Goal: Information Seeking & Learning: Learn about a topic

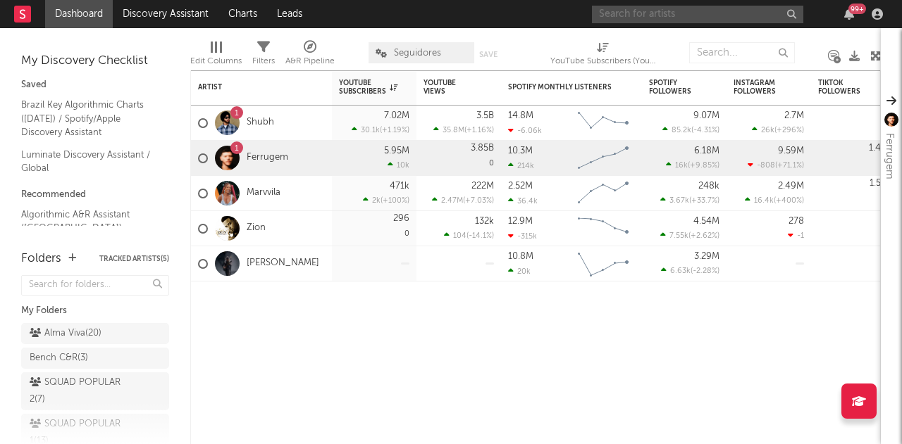
click at [671, 16] on input "text" at bounding box center [697, 15] width 211 height 18
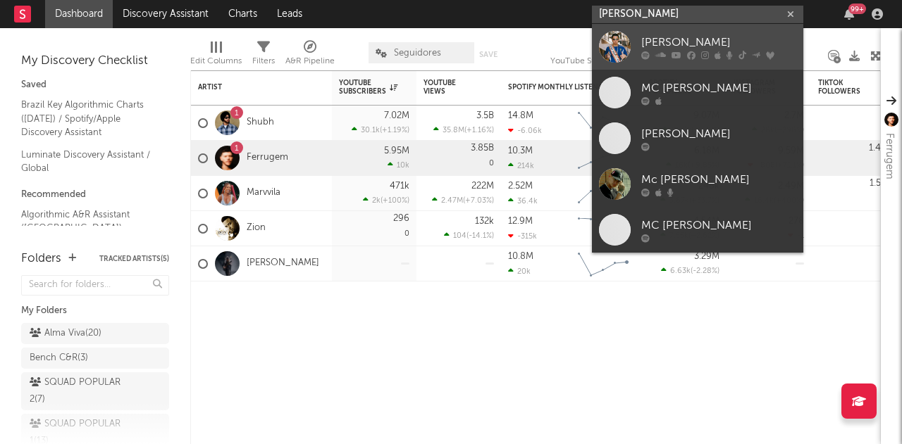
type input "mc hariel"
click at [630, 42] on link "[PERSON_NAME]" at bounding box center [697, 47] width 211 height 46
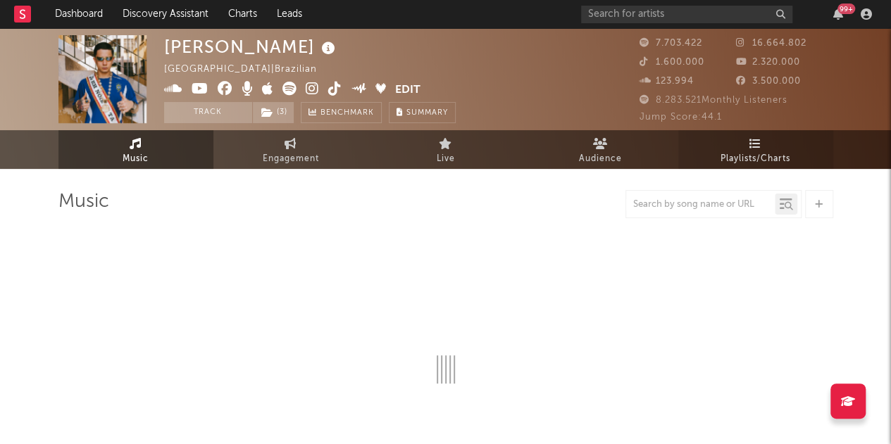
click at [759, 146] on icon at bounding box center [755, 143] width 12 height 11
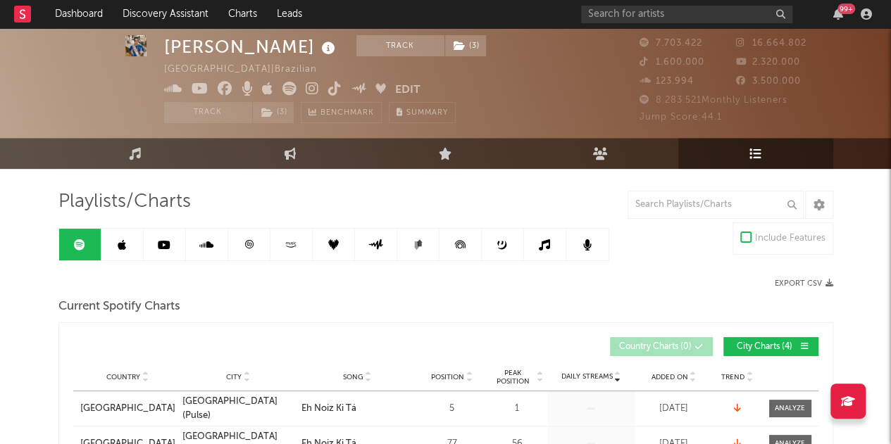
scroll to position [141, 0]
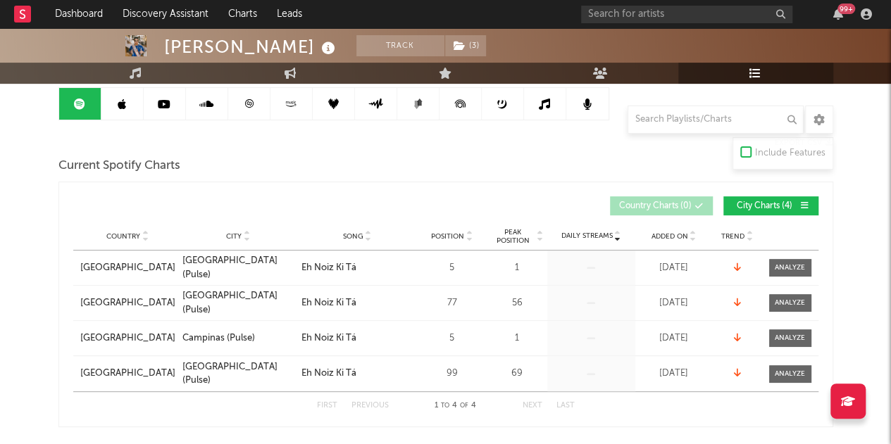
click at [745, 207] on span "City Charts ( 4 )" at bounding box center [765, 206] width 65 height 8
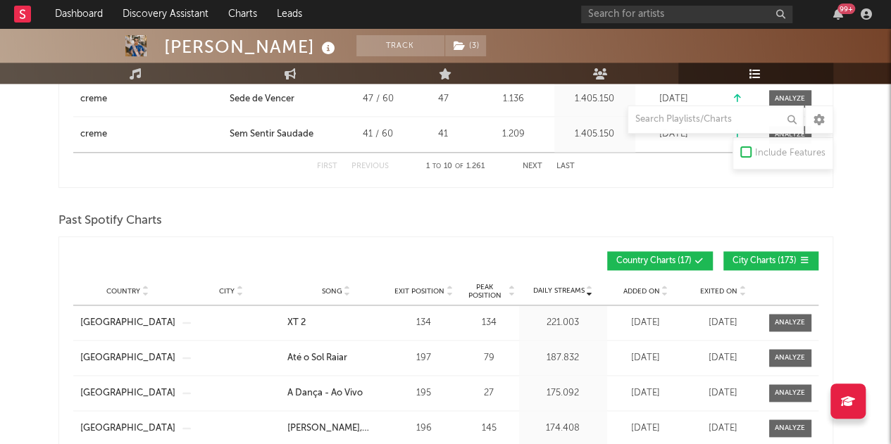
scroll to position [775, 0]
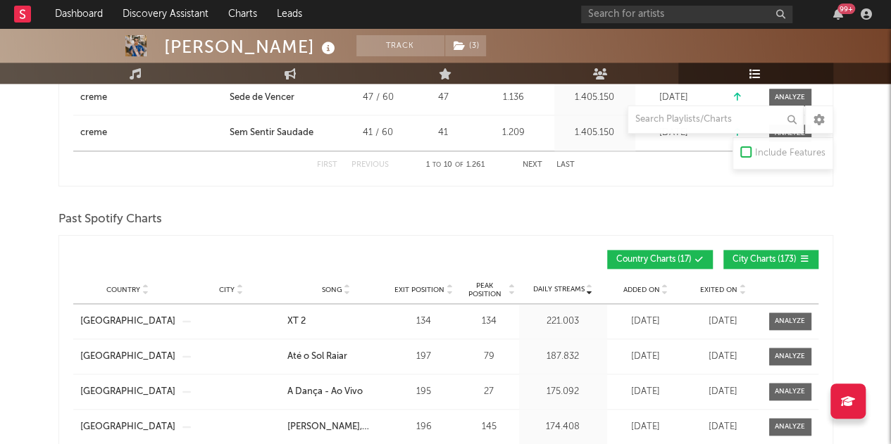
click at [761, 256] on span "City Charts ( 173 )" at bounding box center [765, 260] width 65 height 8
click at [652, 291] on div "Added On" at bounding box center [646, 290] width 70 height 11
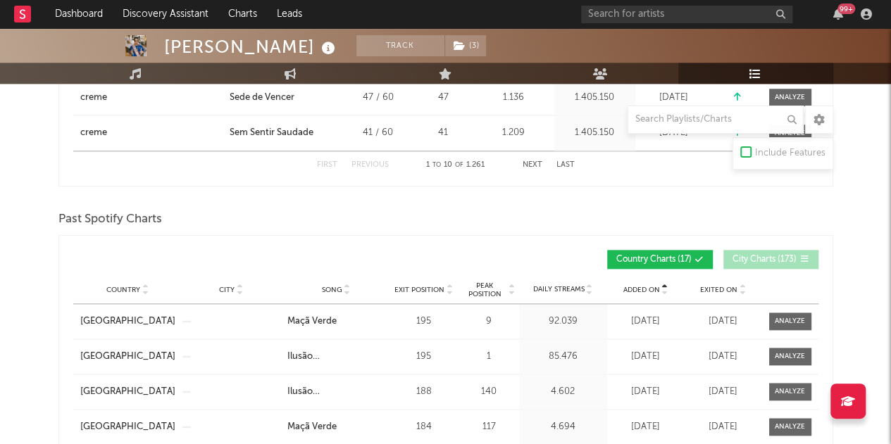
click at [652, 291] on div "Added On" at bounding box center [646, 290] width 70 height 11
click at [790, 318] on div at bounding box center [790, 321] width 30 height 11
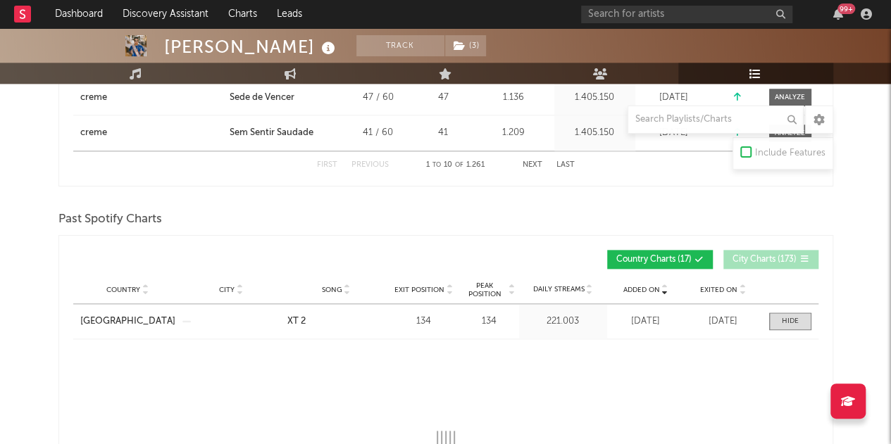
select select "1w"
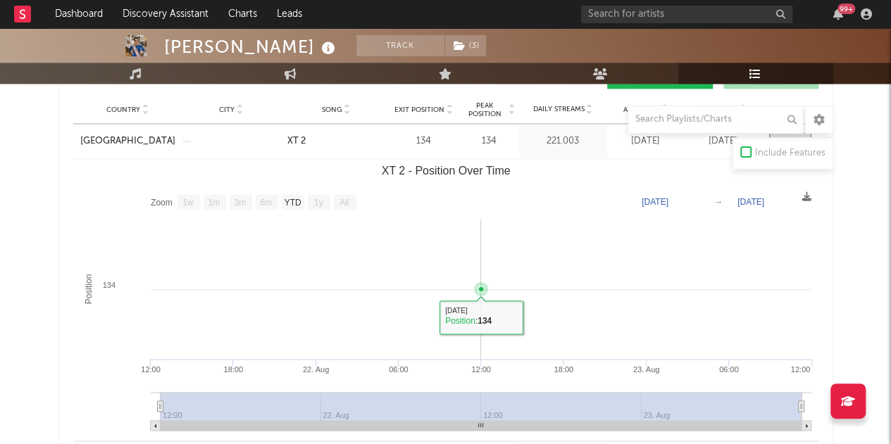
scroll to position [986, 0]
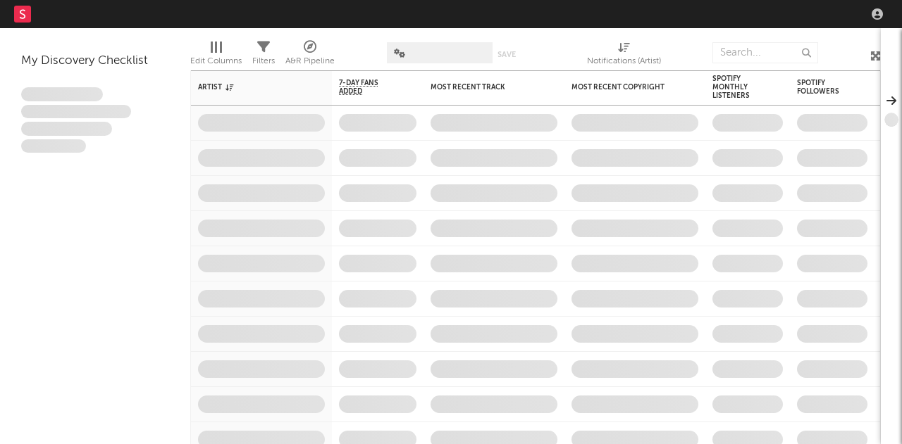
click at [816, 20] on nav "Dashboard Discovery Assistant Charts Leads" at bounding box center [451, 14] width 902 height 28
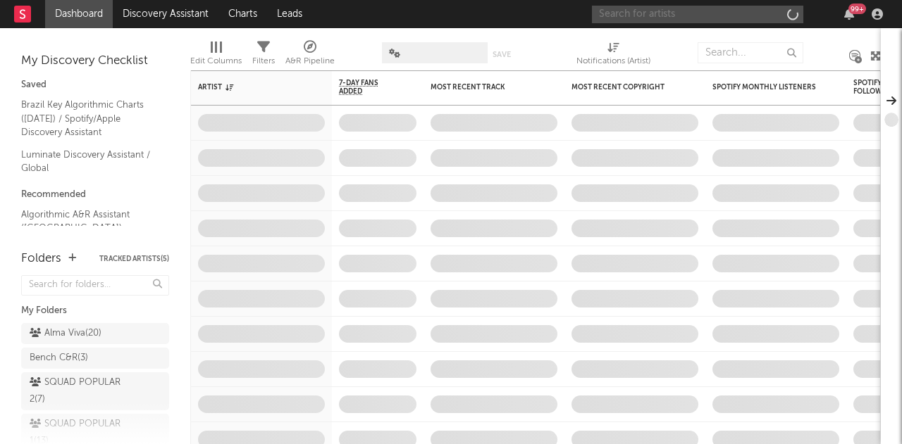
click at [724, 16] on input "text" at bounding box center [697, 15] width 211 height 18
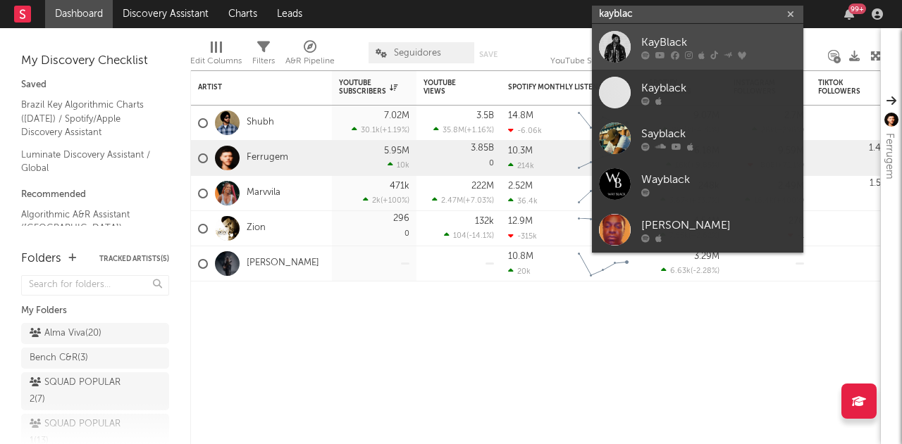
type input "kayblac"
click at [685, 37] on div "KayBlack" at bounding box center [718, 42] width 155 height 17
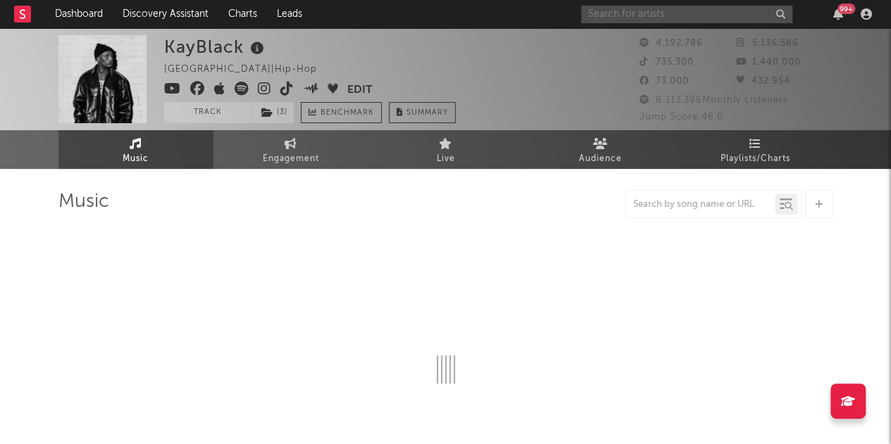
click at [687, 16] on input "text" at bounding box center [686, 15] width 211 height 18
select select "6m"
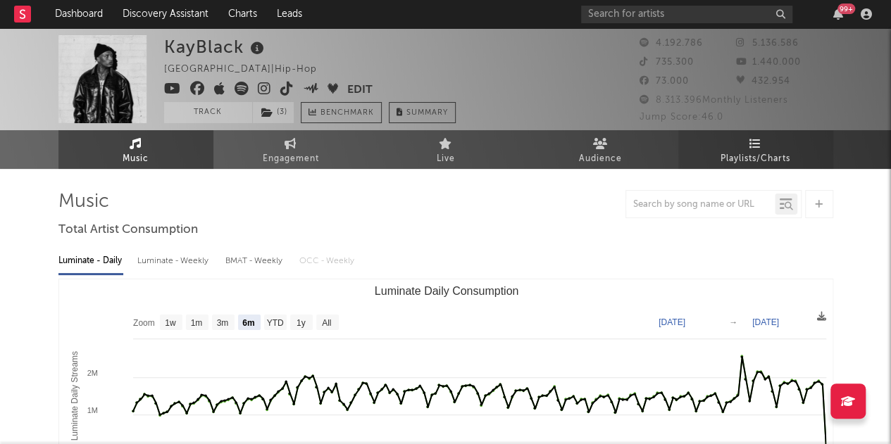
click at [747, 149] on link "Playlists/Charts" at bounding box center [755, 149] width 155 height 39
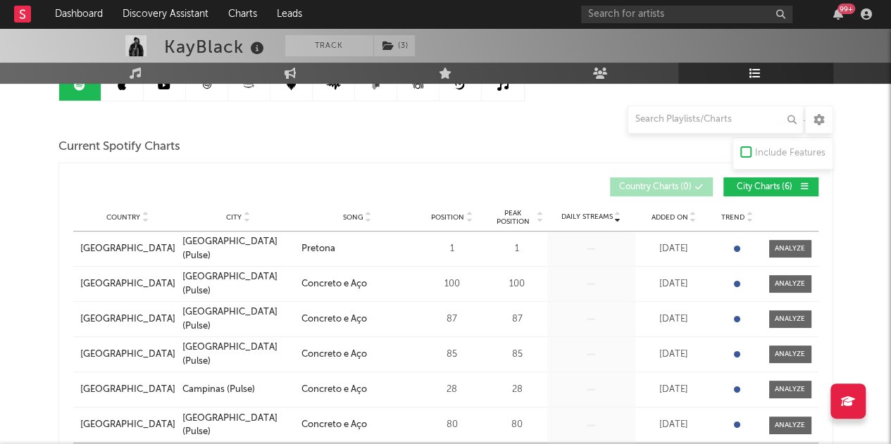
scroll to position [141, 0]
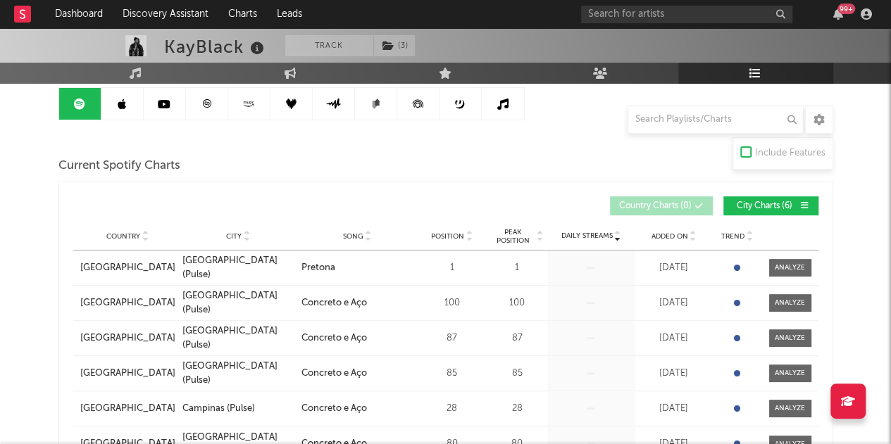
click at [760, 202] on span "City Charts ( 6 )" at bounding box center [765, 206] width 65 height 8
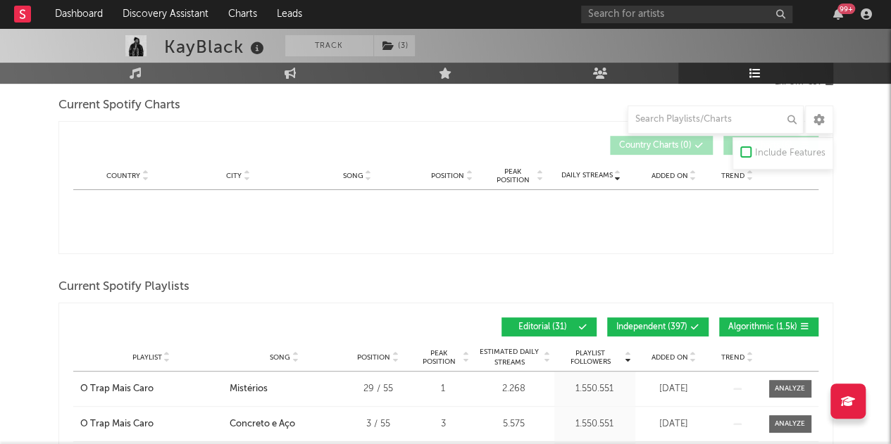
scroll to position [282, 0]
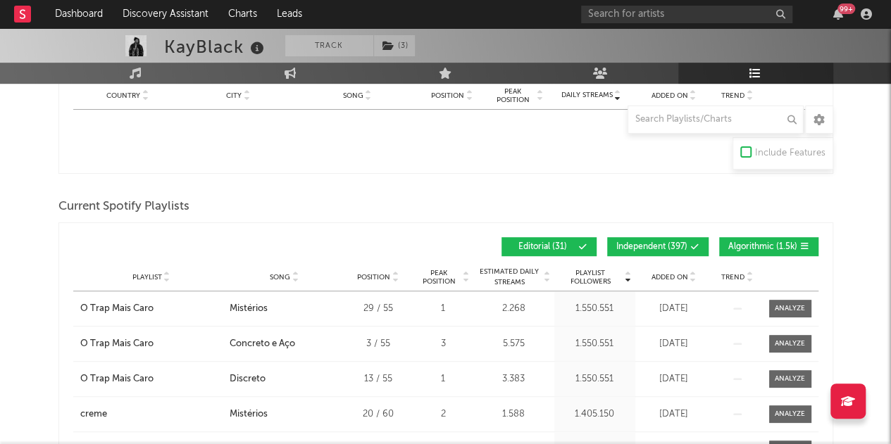
click at [633, 239] on button "Independent ( 397 )" at bounding box center [657, 246] width 101 height 19
click at [740, 243] on span "Algorithmic ( 1.5k )" at bounding box center [762, 247] width 69 height 8
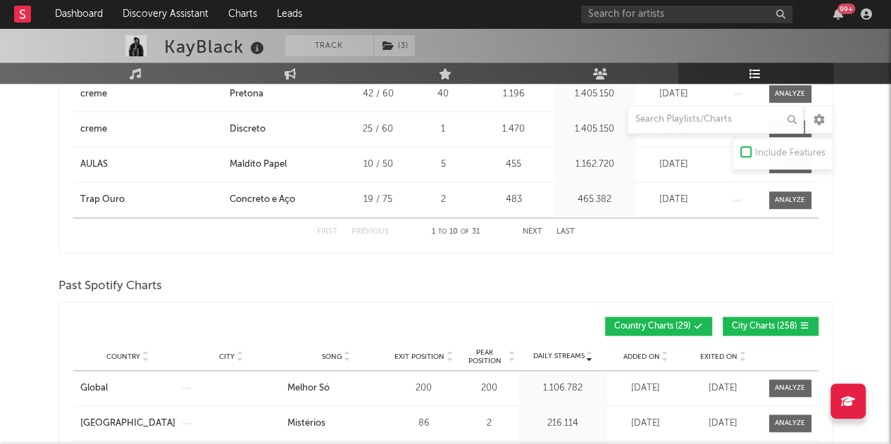
scroll to position [845, 0]
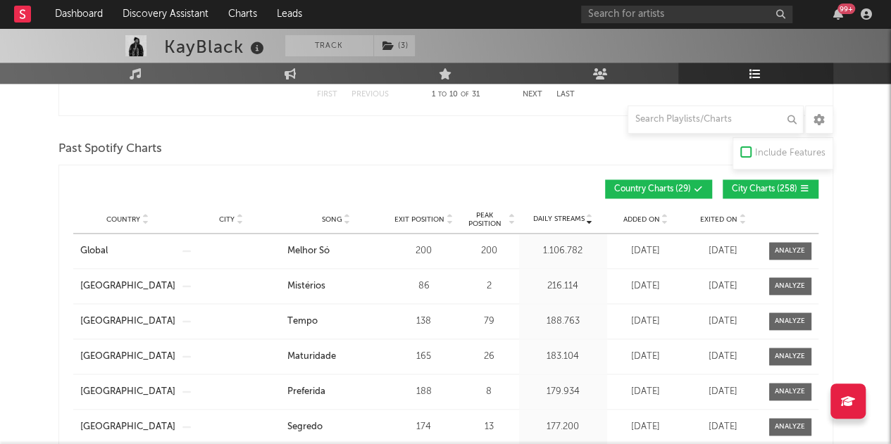
click at [739, 185] on span "City Charts ( 258 )" at bounding box center [765, 189] width 66 height 8
click at [643, 214] on div "Added On" at bounding box center [646, 219] width 70 height 11
click at [723, 118] on input "text" at bounding box center [716, 120] width 176 height 28
click at [863, 208] on div "KayBlack Track ( 3 ) Brazil | Hip-Hop Edit Track ( 3 ) Benchmark Summary 4.192.…" at bounding box center [445, 441] width 891 height 2516
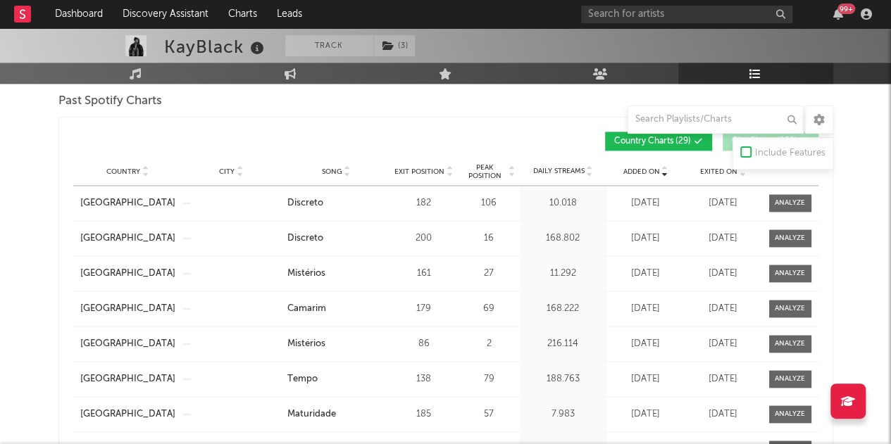
scroll to position [916, 0]
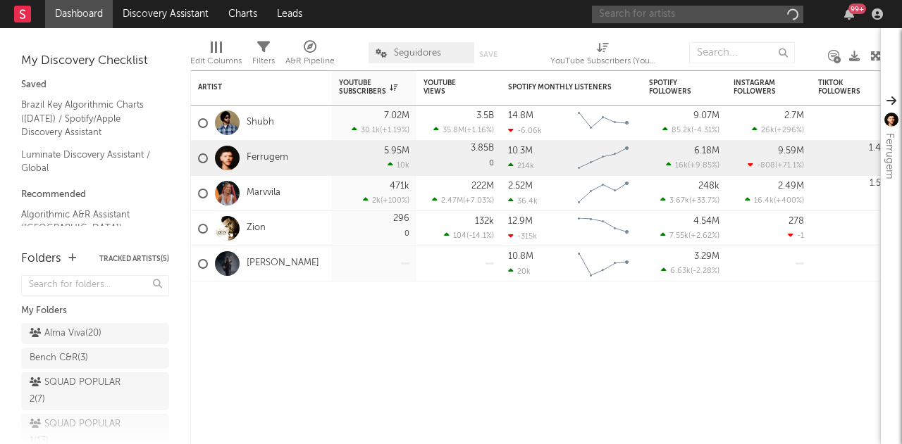
click at [733, 13] on input "text" at bounding box center [697, 15] width 211 height 18
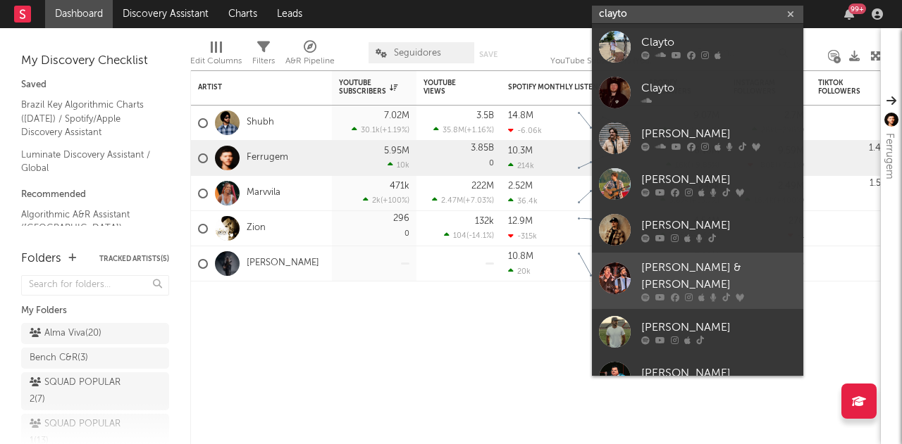
type input "clayto"
click at [599, 270] on div at bounding box center [615, 281] width 32 height 39
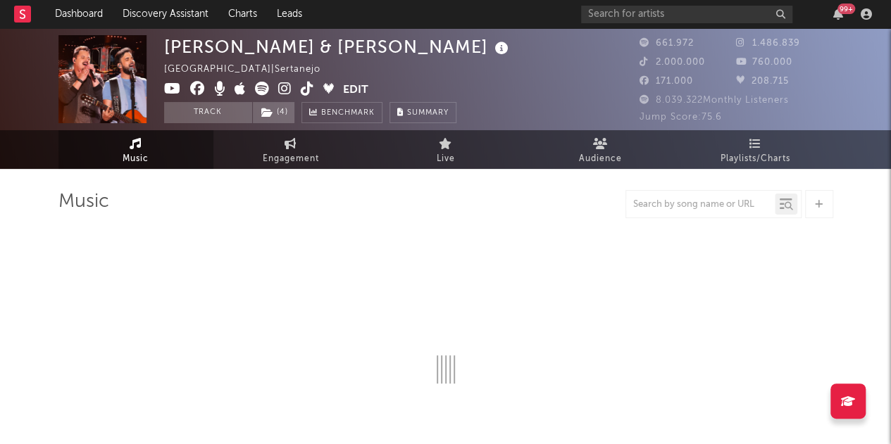
select select "6m"
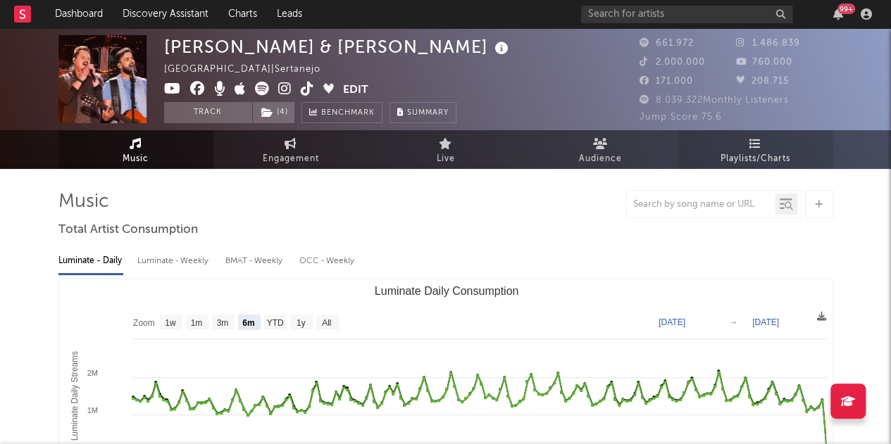
click at [781, 156] on span "Playlists/Charts" at bounding box center [756, 159] width 70 height 17
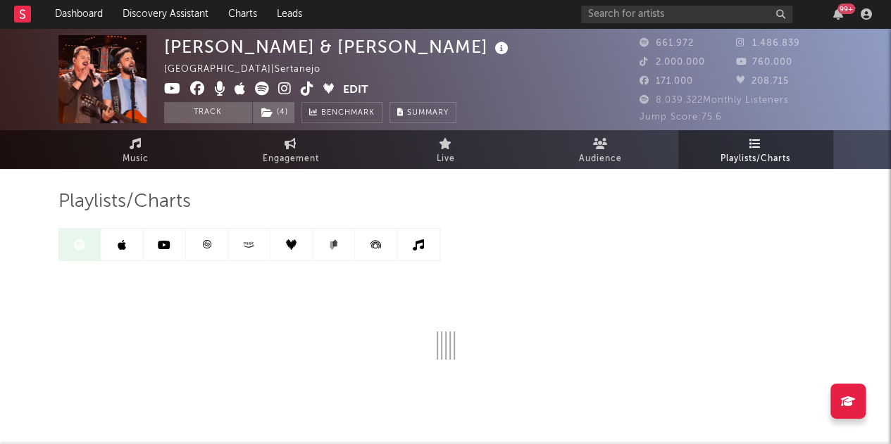
click at [430, 193] on div "Playlists/Charts" at bounding box center [445, 202] width 775 height 24
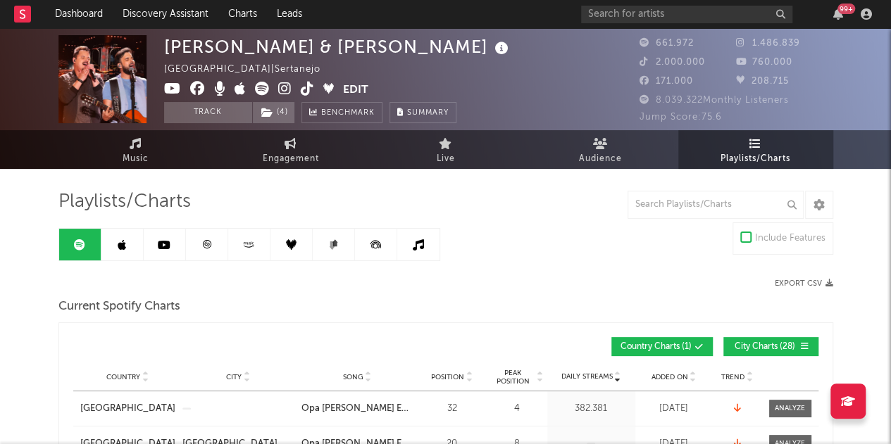
click at [473, 211] on div "Playlists/Charts" at bounding box center [445, 202] width 775 height 24
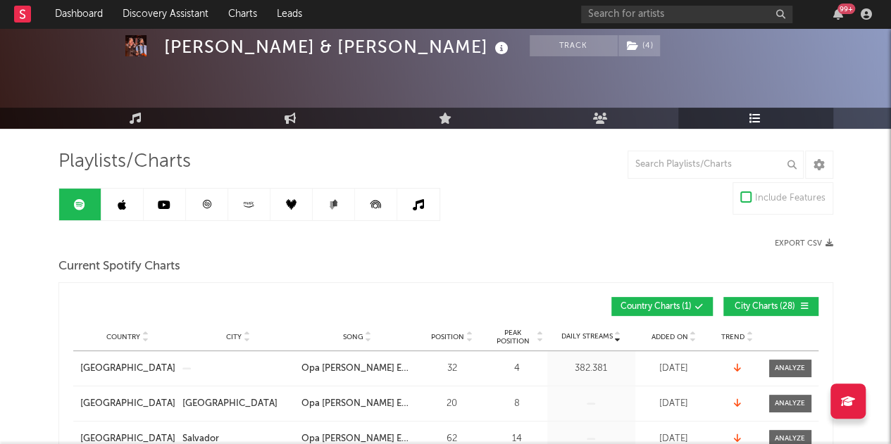
scroll to position [70, 0]
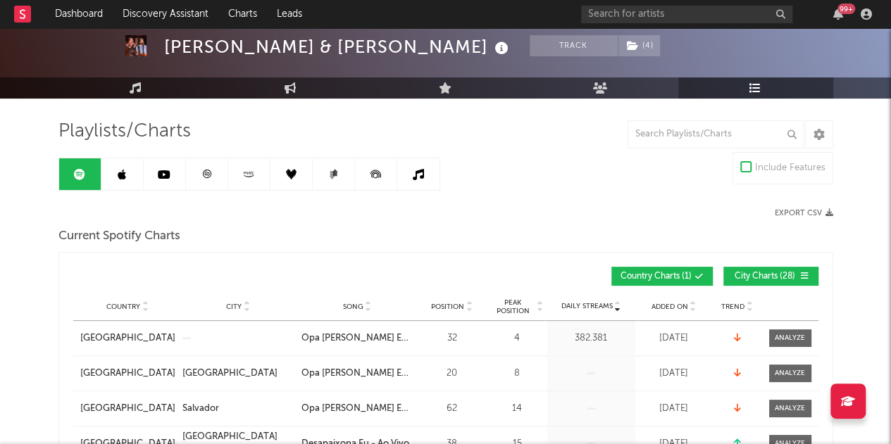
click at [742, 268] on button "City Charts ( 28 )" at bounding box center [770, 276] width 95 height 19
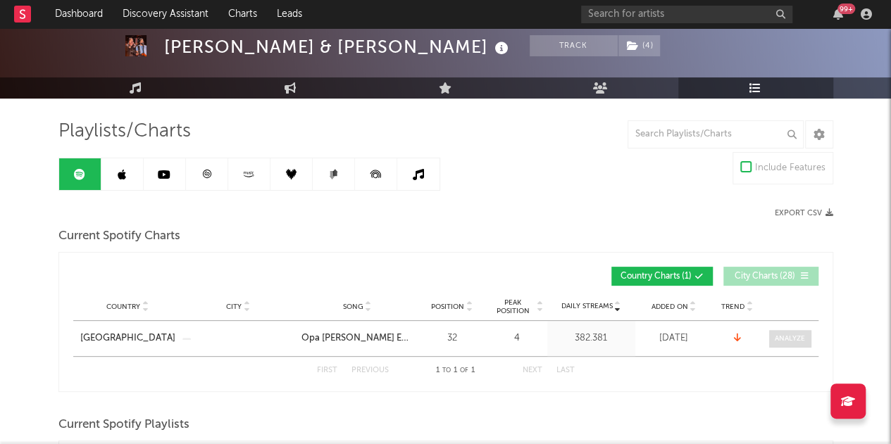
click at [782, 342] on div at bounding box center [790, 339] width 30 height 11
select select "6m"
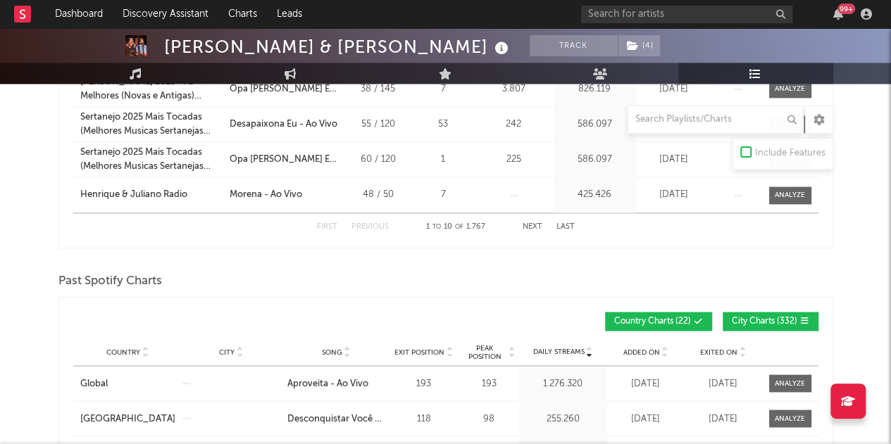
scroll to position [1127, 0]
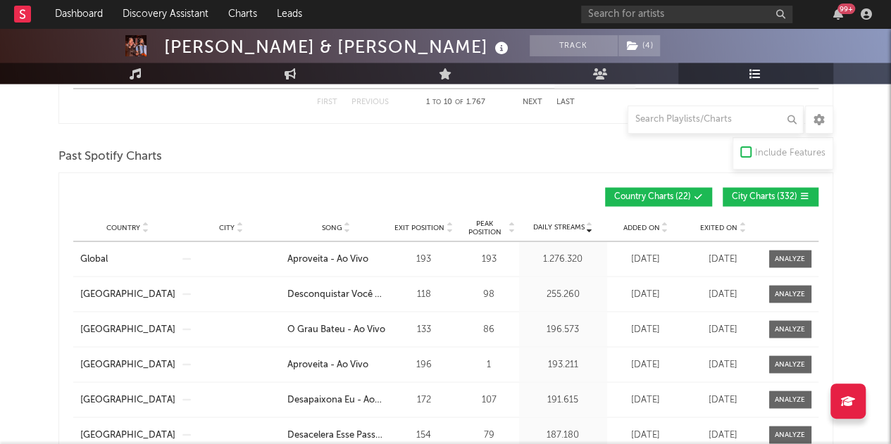
click at [765, 194] on span "City Charts ( 332 )" at bounding box center [765, 197] width 66 height 8
click at [652, 226] on span "Added On" at bounding box center [641, 227] width 37 height 8
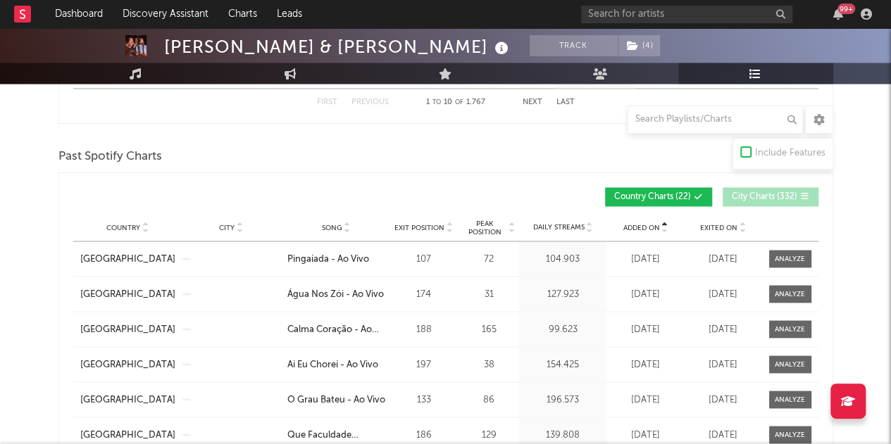
click at [652, 226] on span "Added On" at bounding box center [641, 227] width 37 height 8
click at [774, 250] on span at bounding box center [790, 259] width 42 height 18
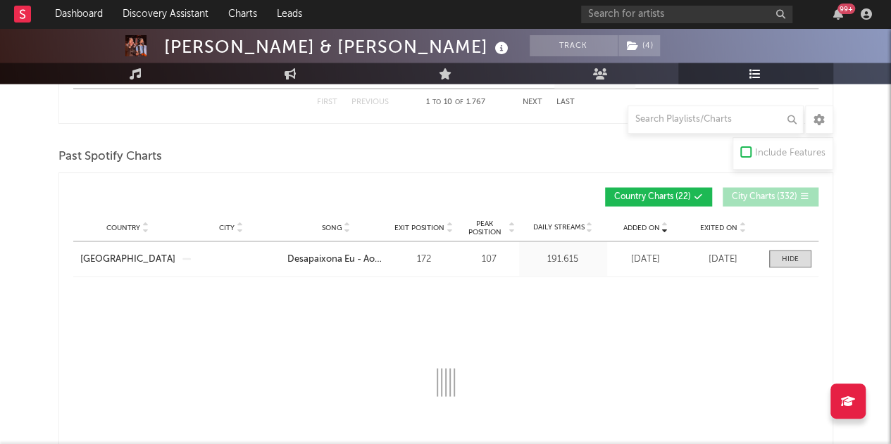
select select "1w"
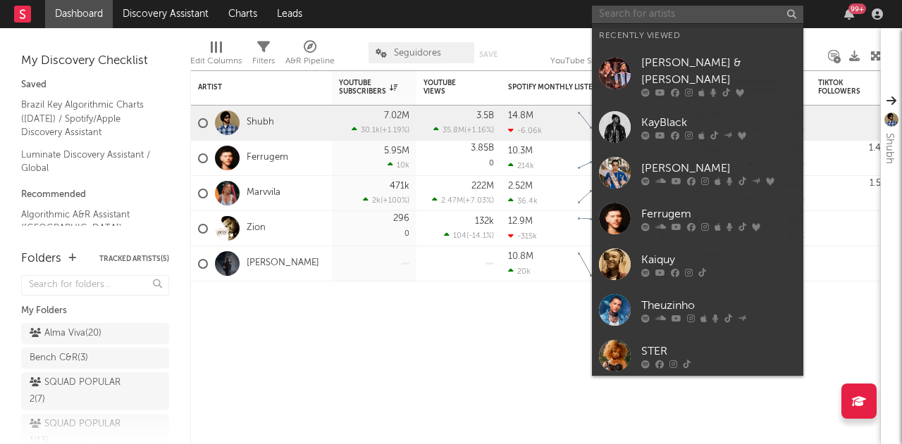
click at [620, 18] on input "text" at bounding box center [697, 15] width 211 height 18
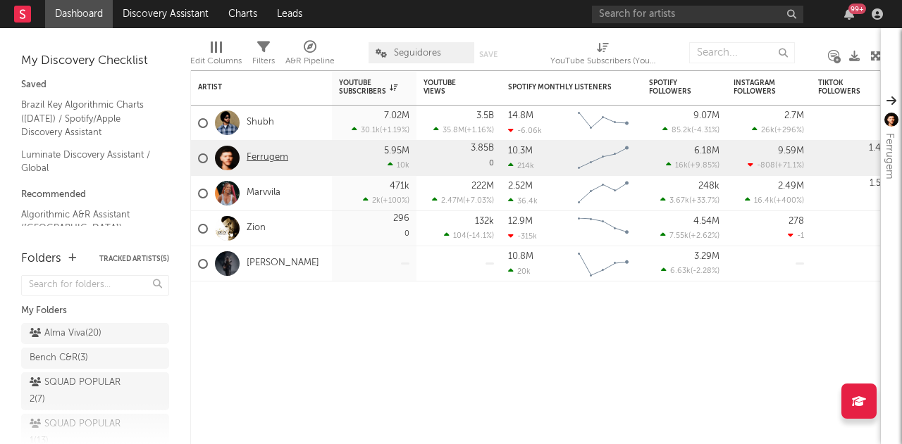
click at [266, 157] on link "Ferrugem" at bounding box center [268, 158] width 42 height 12
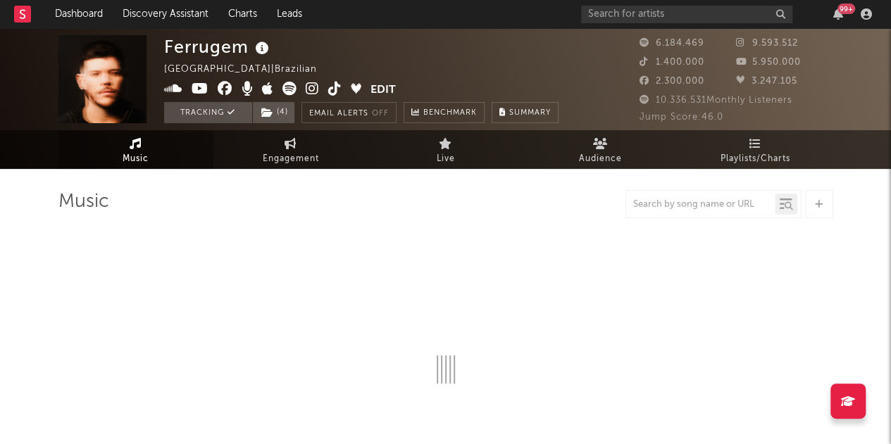
select select "6m"
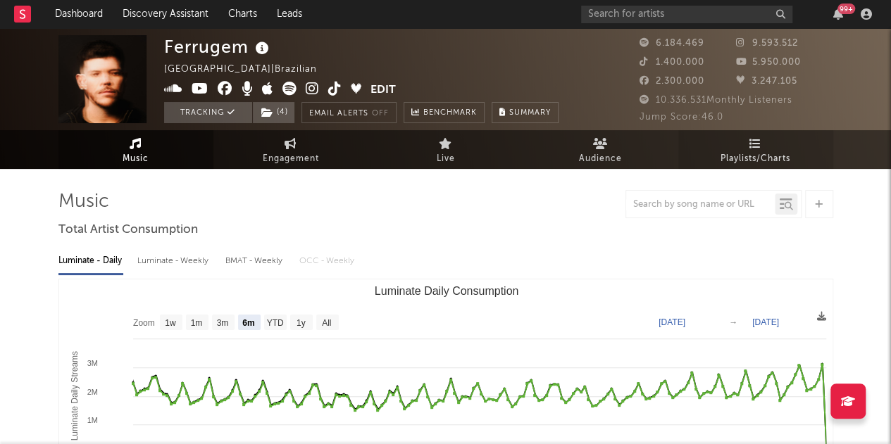
click at [738, 151] on span "Playlists/Charts" at bounding box center [756, 159] width 70 height 17
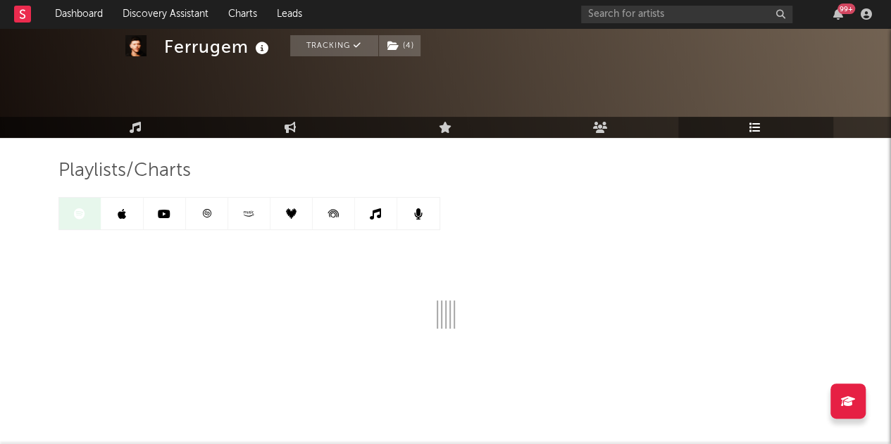
scroll to position [49, 0]
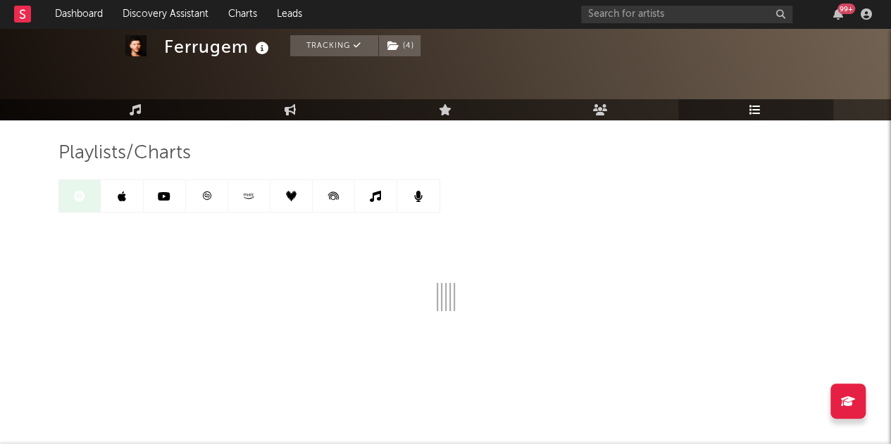
click at [714, 114] on link "Playlists/Charts" at bounding box center [755, 109] width 155 height 21
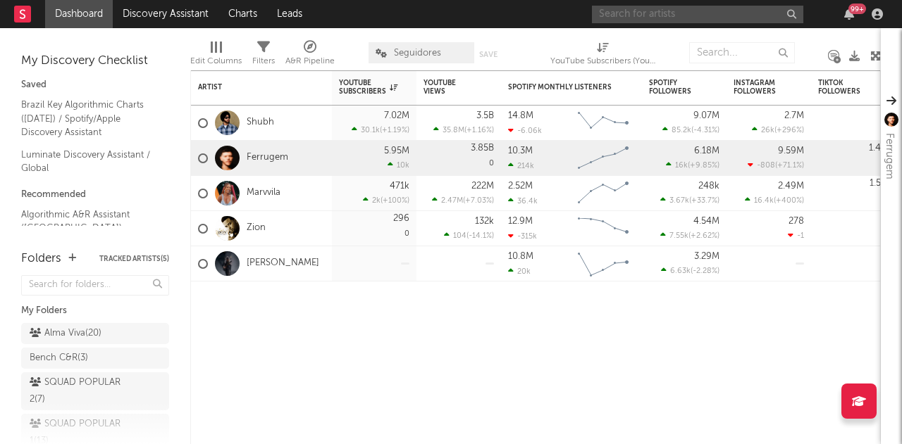
click at [690, 15] on input "text" at bounding box center [697, 15] width 211 height 18
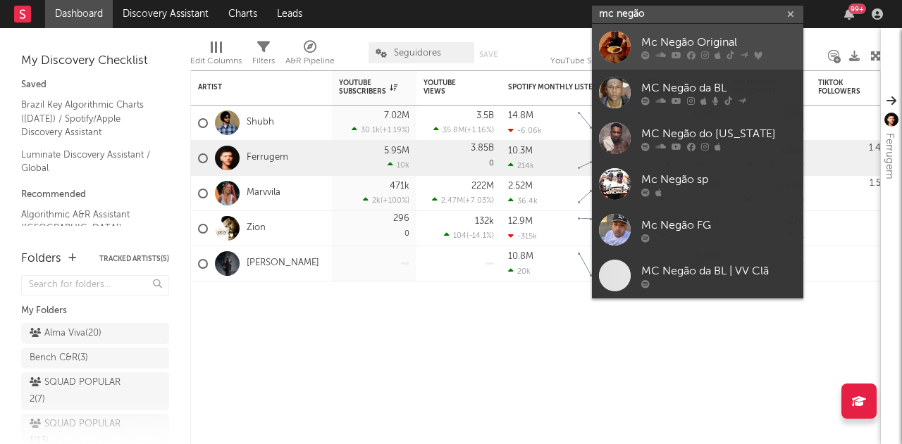
type input "mc negão"
click at [672, 36] on div "Mc Negão Original" at bounding box center [718, 42] width 155 height 17
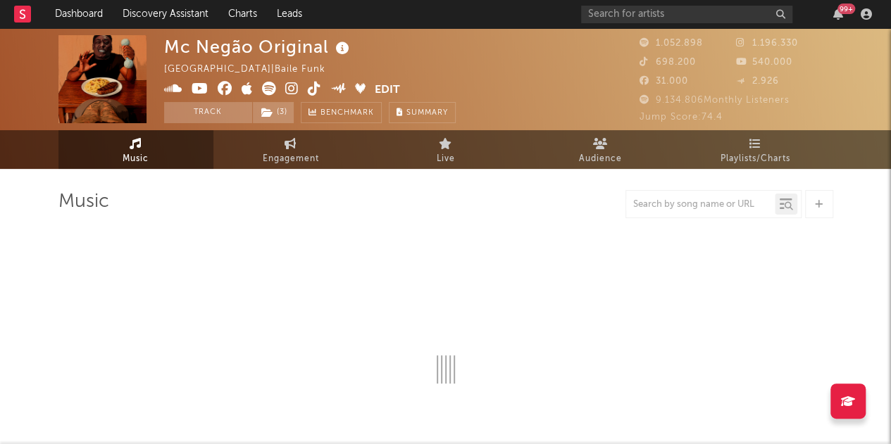
select select "6m"
